Goal: Check status: Check status

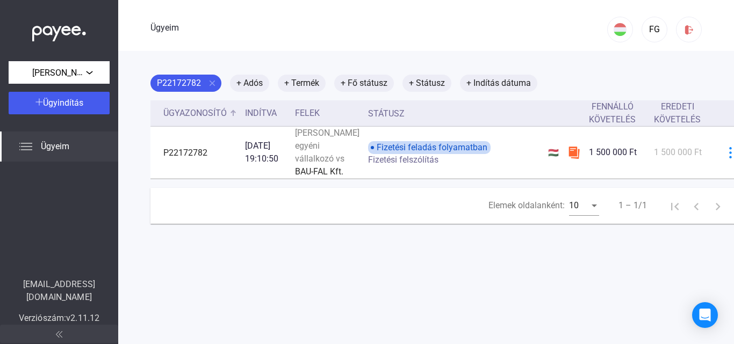
click at [186, 110] on font "Ügyazonosító" at bounding box center [194, 113] width 63 height 10
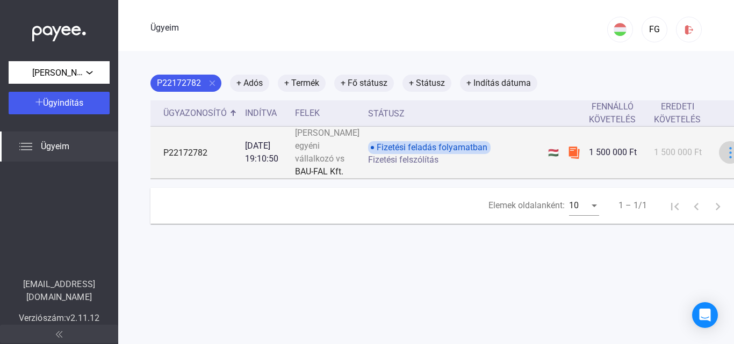
click at [725, 158] on img at bounding box center [730, 152] width 11 height 11
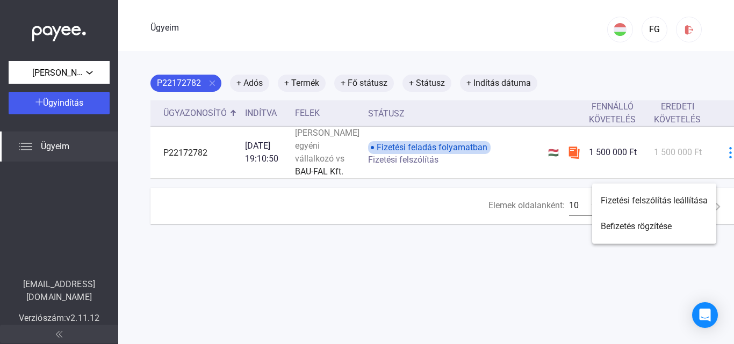
click at [701, 143] on div at bounding box center [367, 172] width 734 height 344
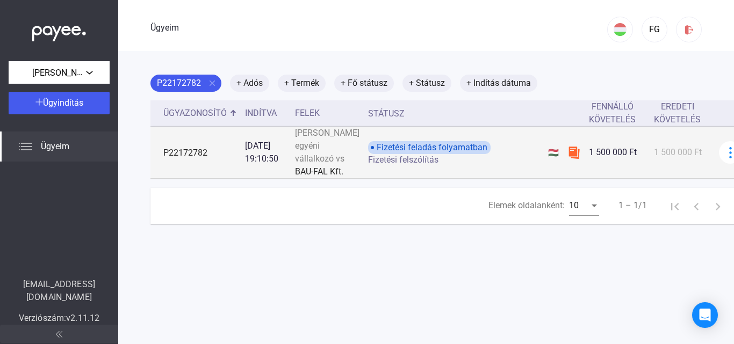
click at [454, 179] on td "Fizetési feladás folyamatban Fizetési felszólítás" at bounding box center [454, 153] width 180 height 52
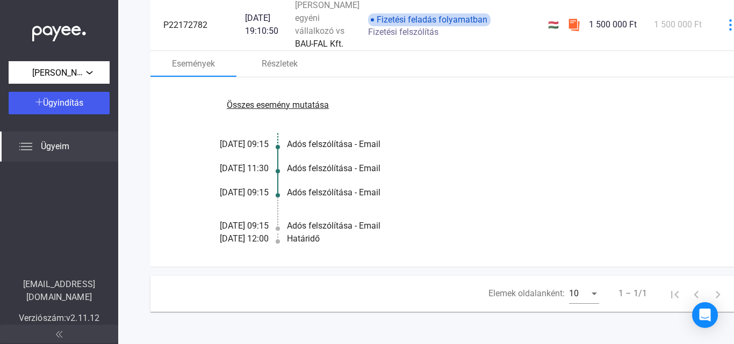
scroll to position [161, 0]
click at [287, 109] on font "Összes esemény mutatása" at bounding box center [278, 105] width 102 height 10
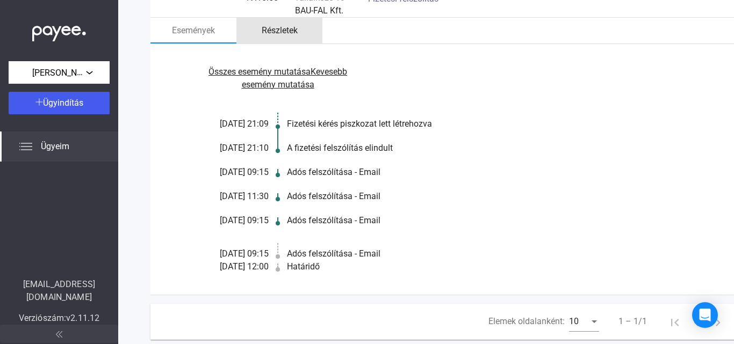
click at [281, 35] on font "Részletek" at bounding box center [280, 30] width 36 height 10
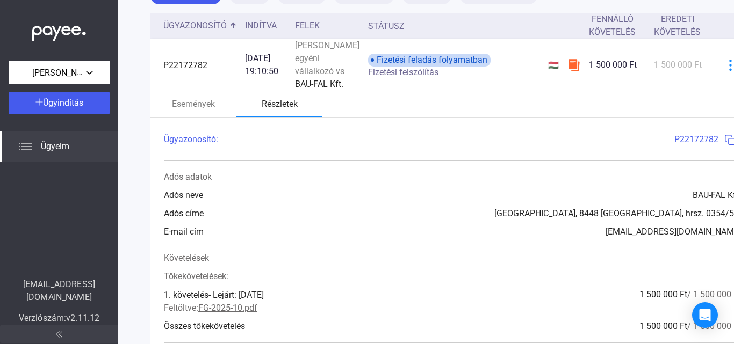
scroll to position [0, 0]
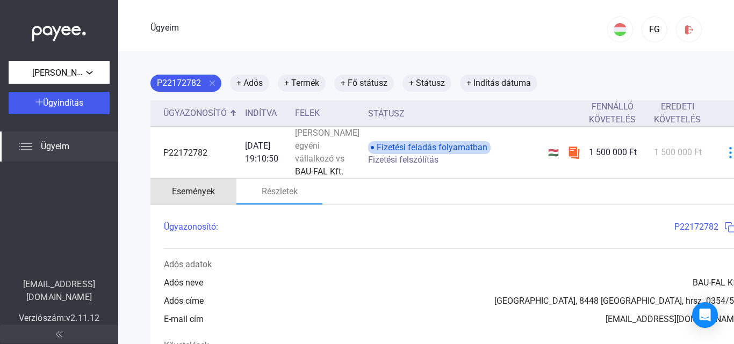
click at [195, 197] on font "Események" at bounding box center [193, 191] width 43 height 10
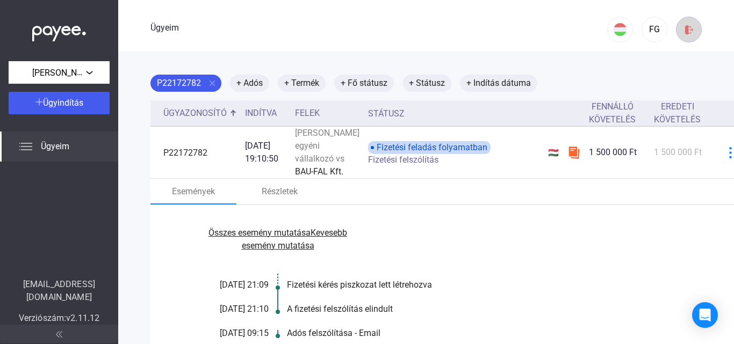
click at [684, 29] on img at bounding box center [688, 29] width 11 height 11
